Goal: Task Accomplishment & Management: Complete application form

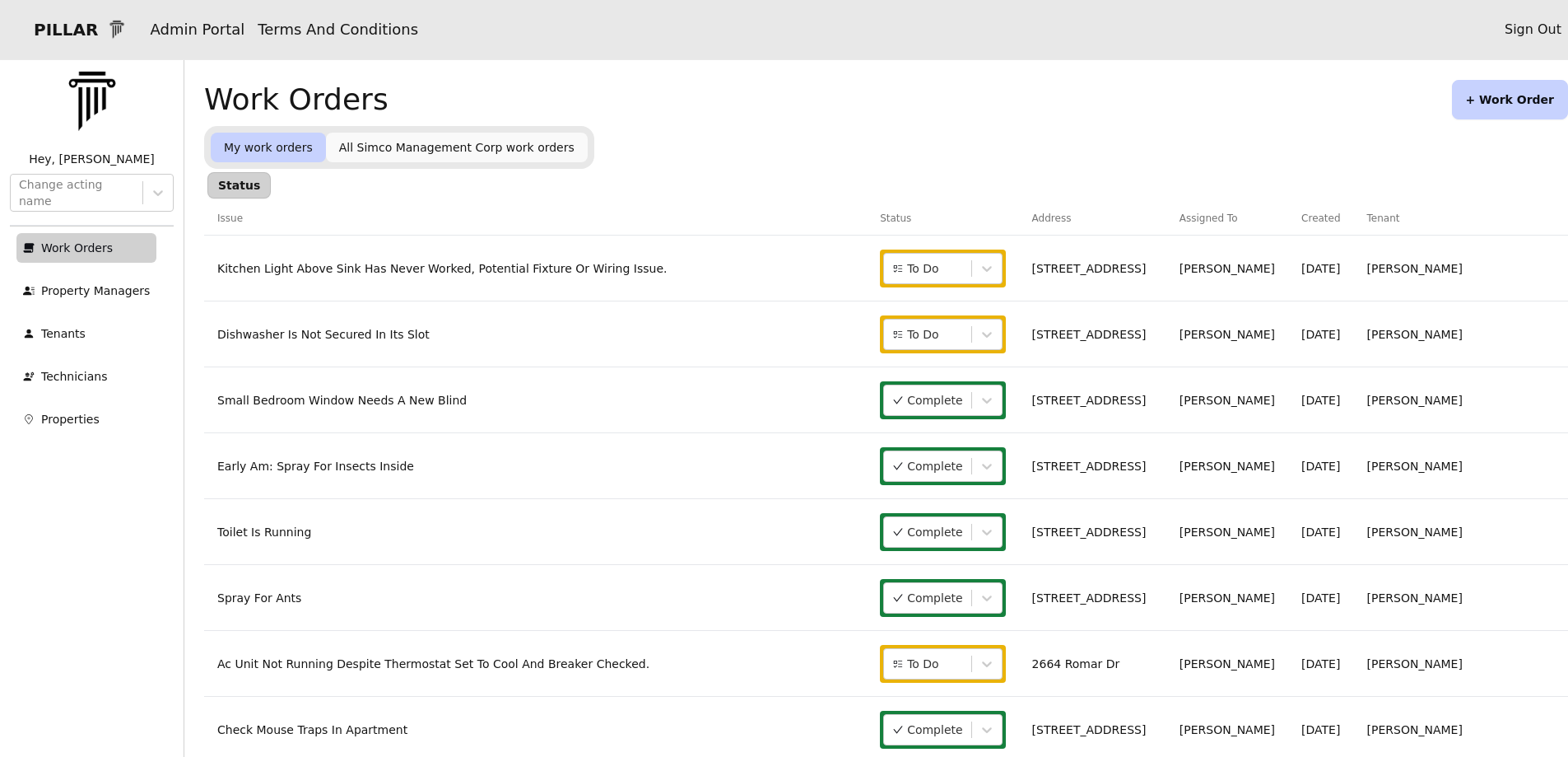
drag, startPoint x: 1498, startPoint y: 95, endPoint x: 1417, endPoint y: 162, distance: 105.1
click at [1497, 95] on button "+ Work Order" at bounding box center [1509, 99] width 116 height 40
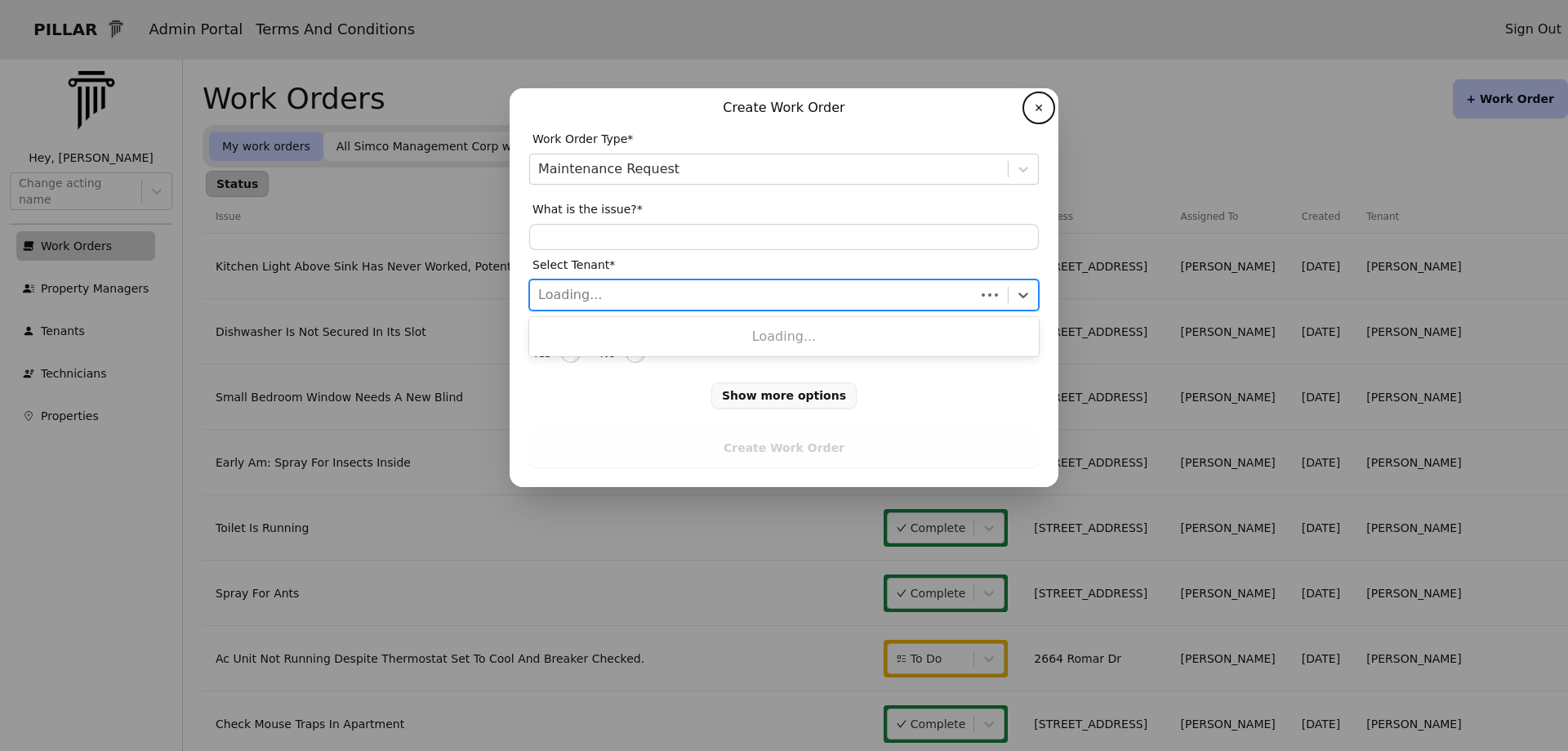
click at [566, 299] on div at bounding box center [752, 295] width 428 height 23
type input "***"
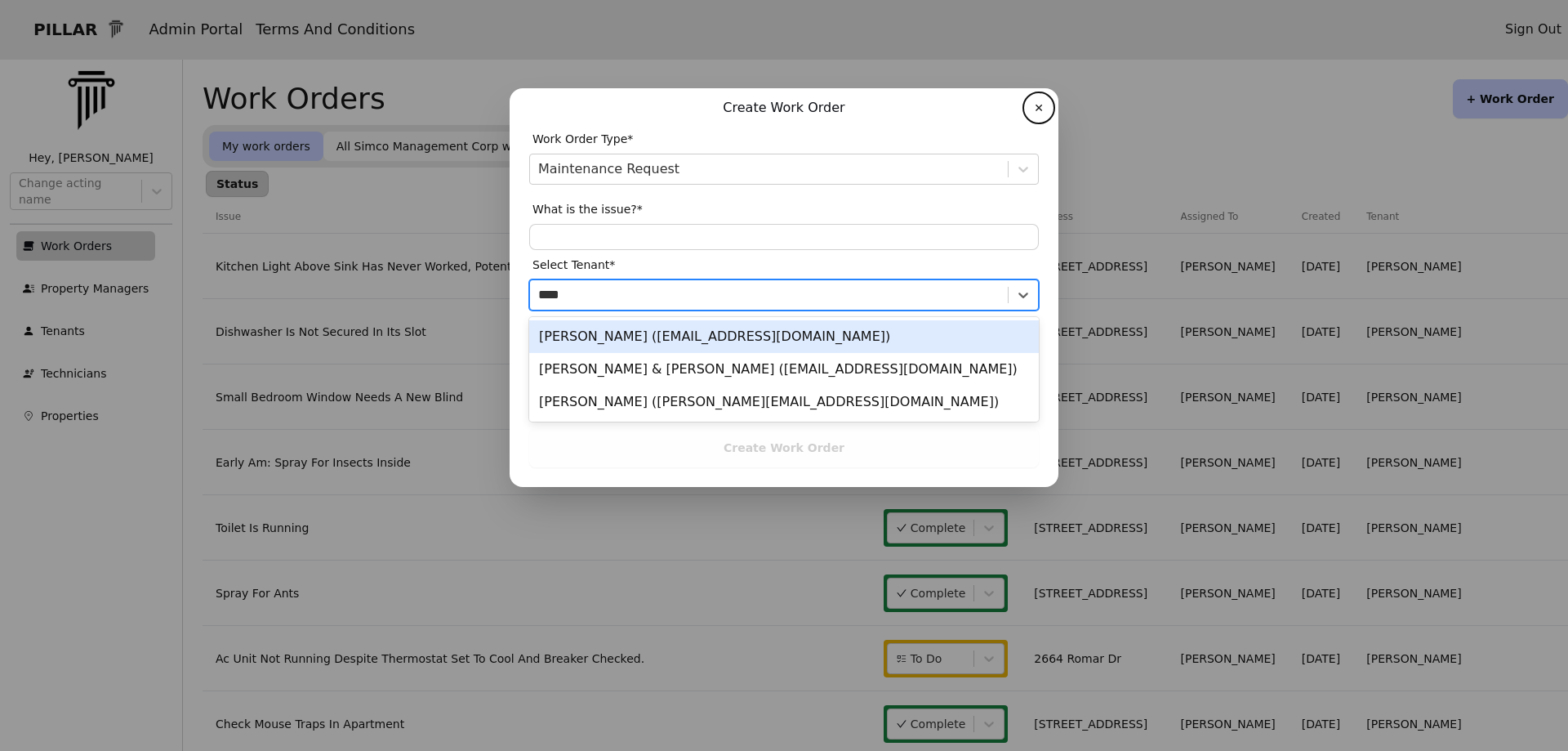
click at [557, 335] on div "[PERSON_NAME] ([EMAIL_ADDRESS][DOMAIN_NAME])" at bounding box center [783, 337] width 510 height 33
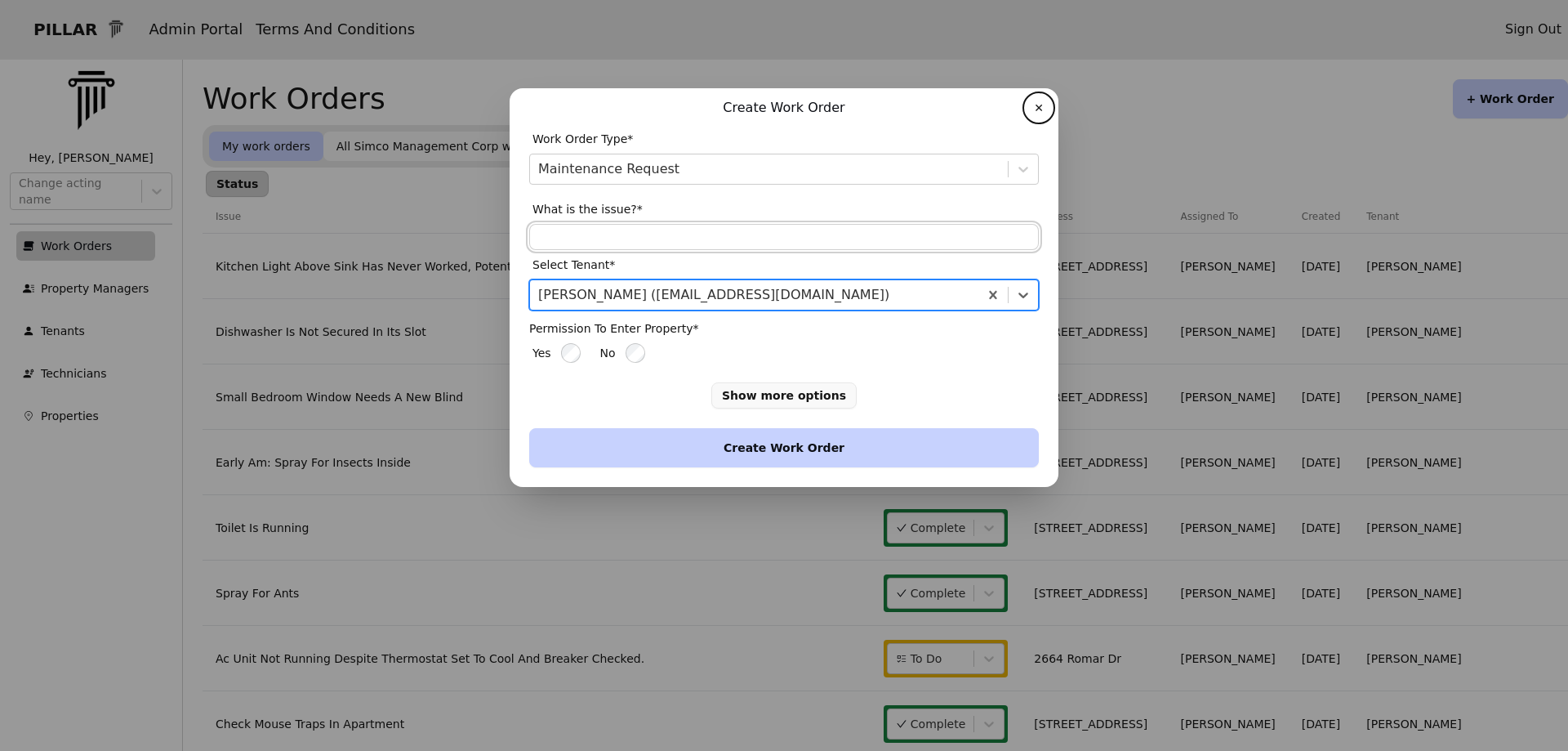
click at [537, 231] on input "text" at bounding box center [783, 236] width 510 height 26
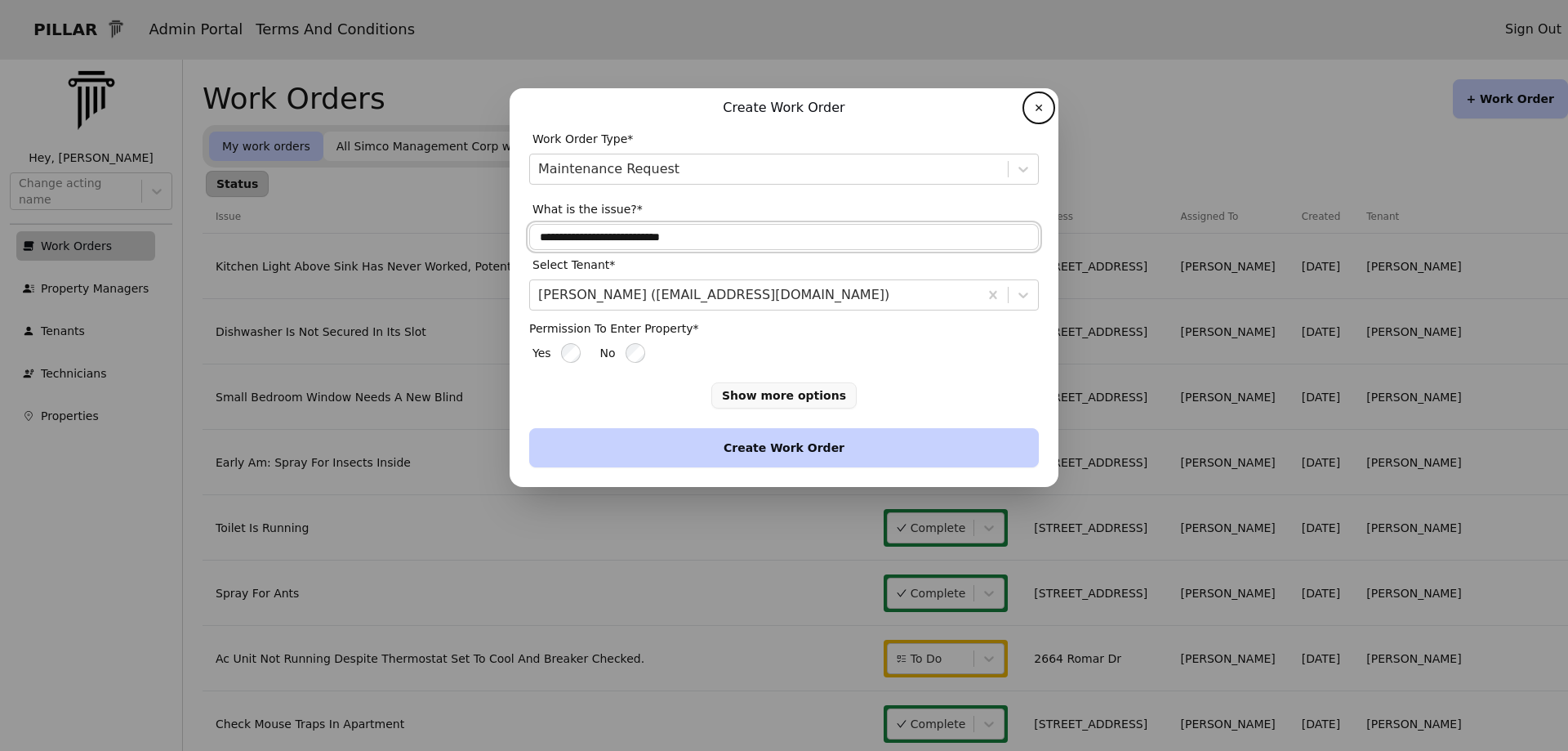
type input "**********"
click at [741, 453] on button "Create Work Order" at bounding box center [783, 447] width 510 height 39
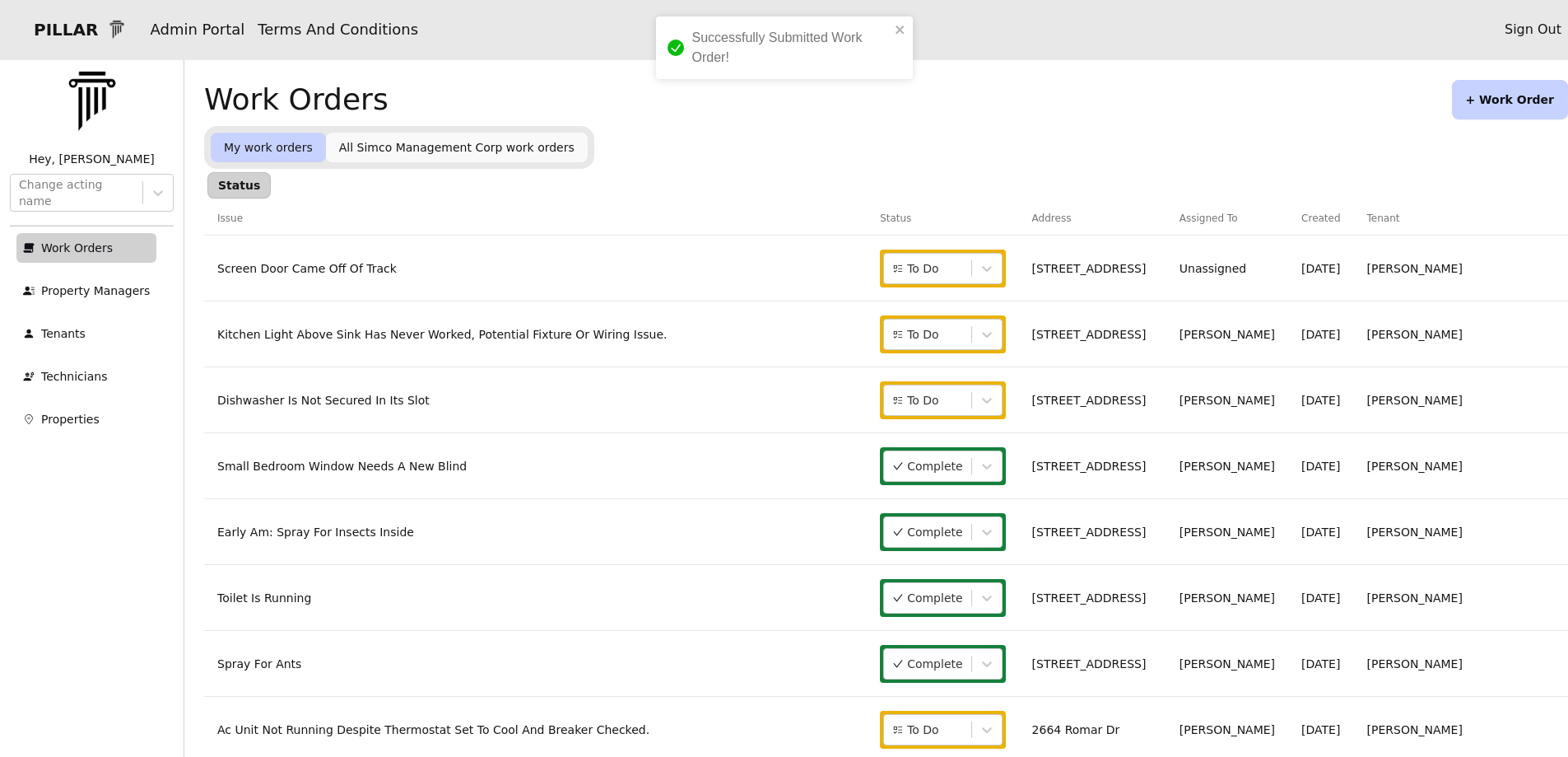
click at [359, 273] on link "Screen Door Came Off Of Track" at bounding box center [306, 269] width 179 height 14
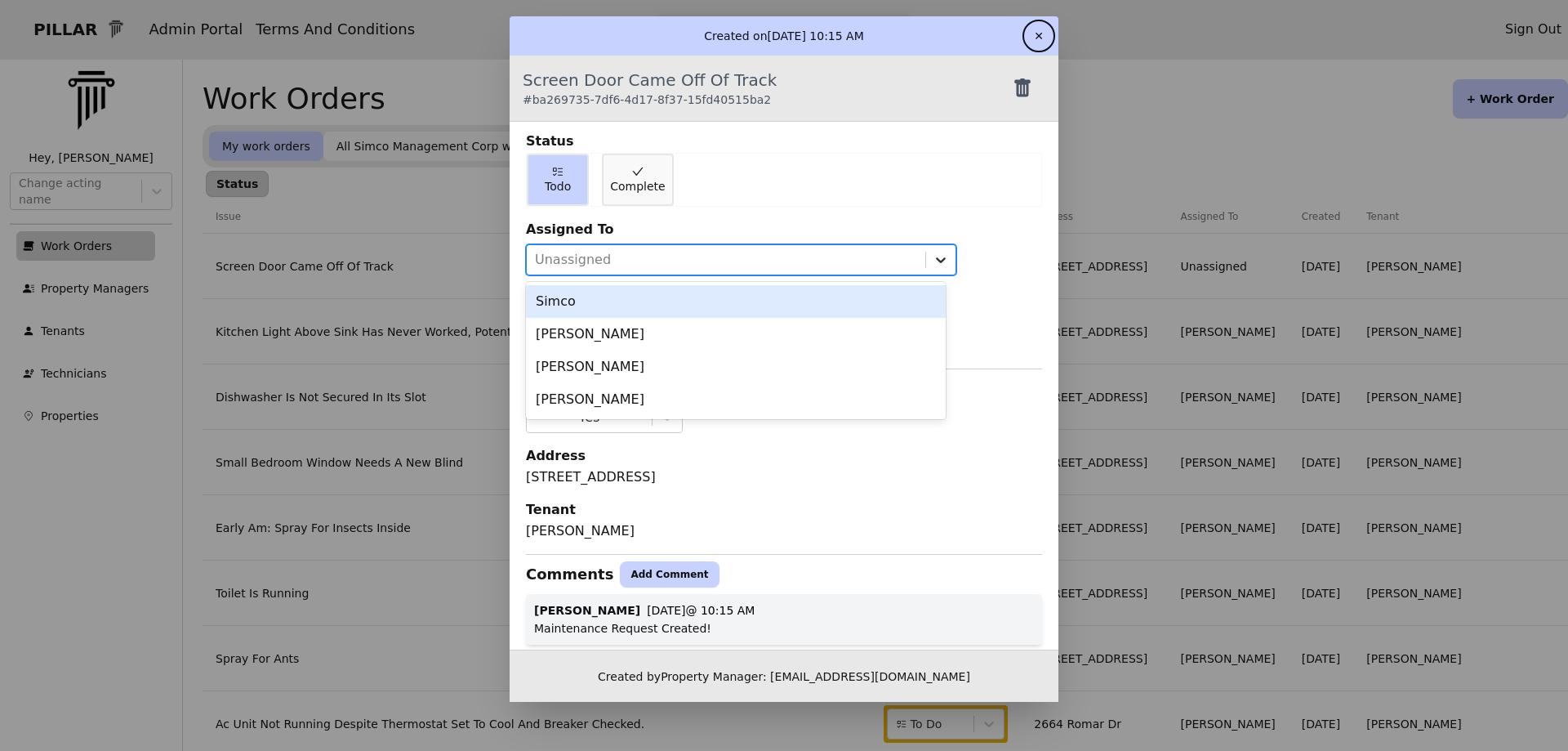
click at [936, 259] on icon at bounding box center [941, 260] width 10 height 6
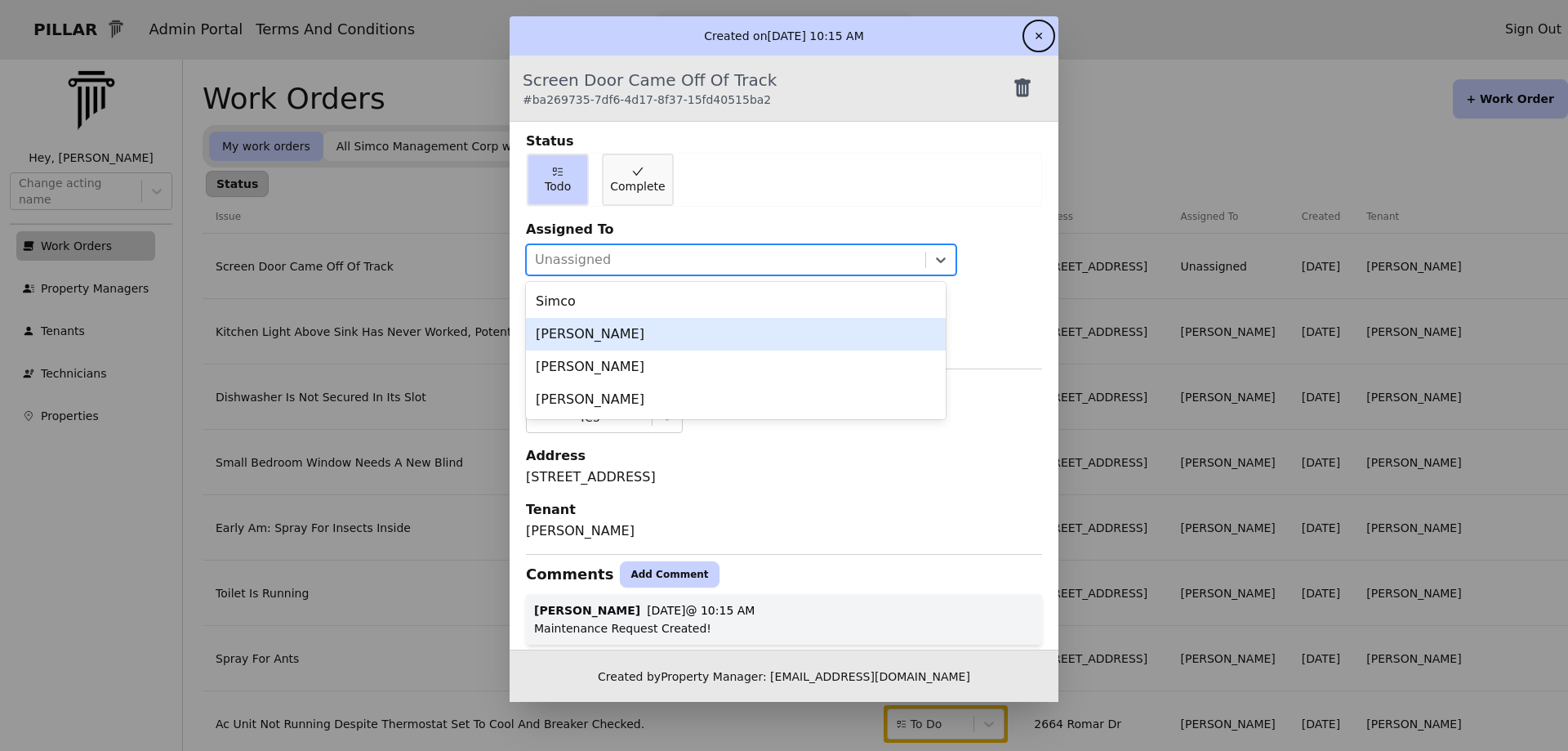
click at [575, 330] on div "[PERSON_NAME]" at bounding box center [735, 334] width 420 height 33
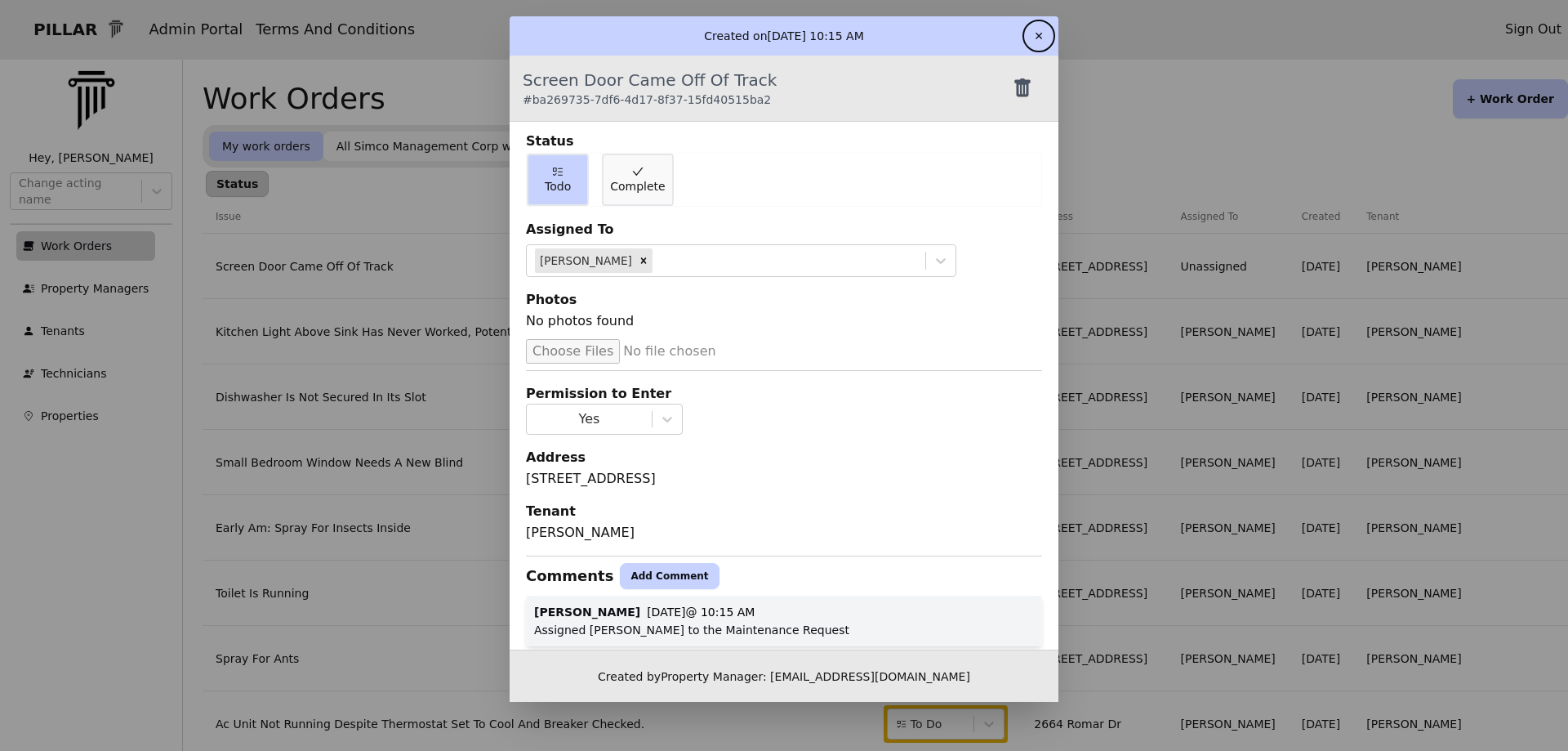
click at [1042, 33] on button "✕" at bounding box center [1038, 35] width 26 height 26
